Goal: Transaction & Acquisition: Book appointment/travel/reservation

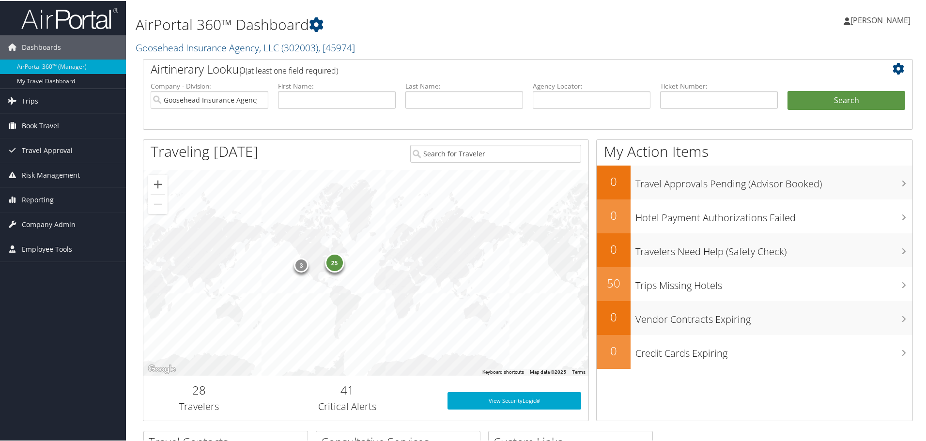
click at [68, 118] on link "Book Travel" at bounding box center [63, 125] width 126 height 24
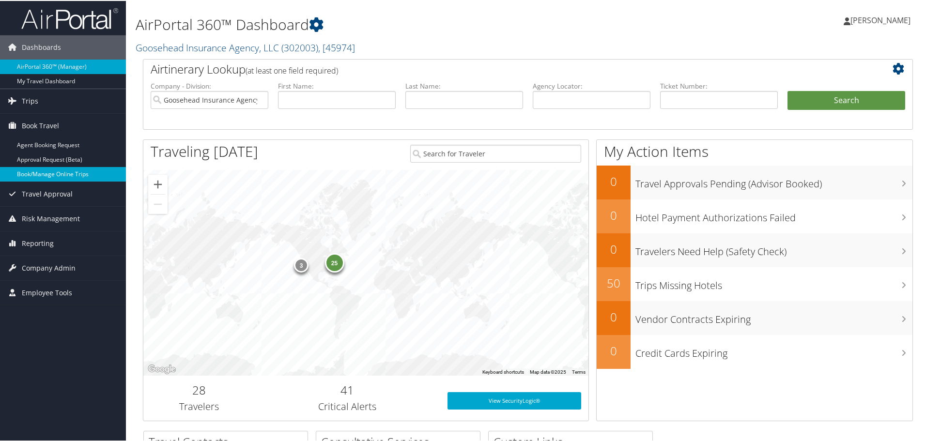
click at [72, 168] on link "Book/Manage Online Trips" at bounding box center [63, 173] width 126 height 15
